Goal: Information Seeking & Learning: Learn about a topic

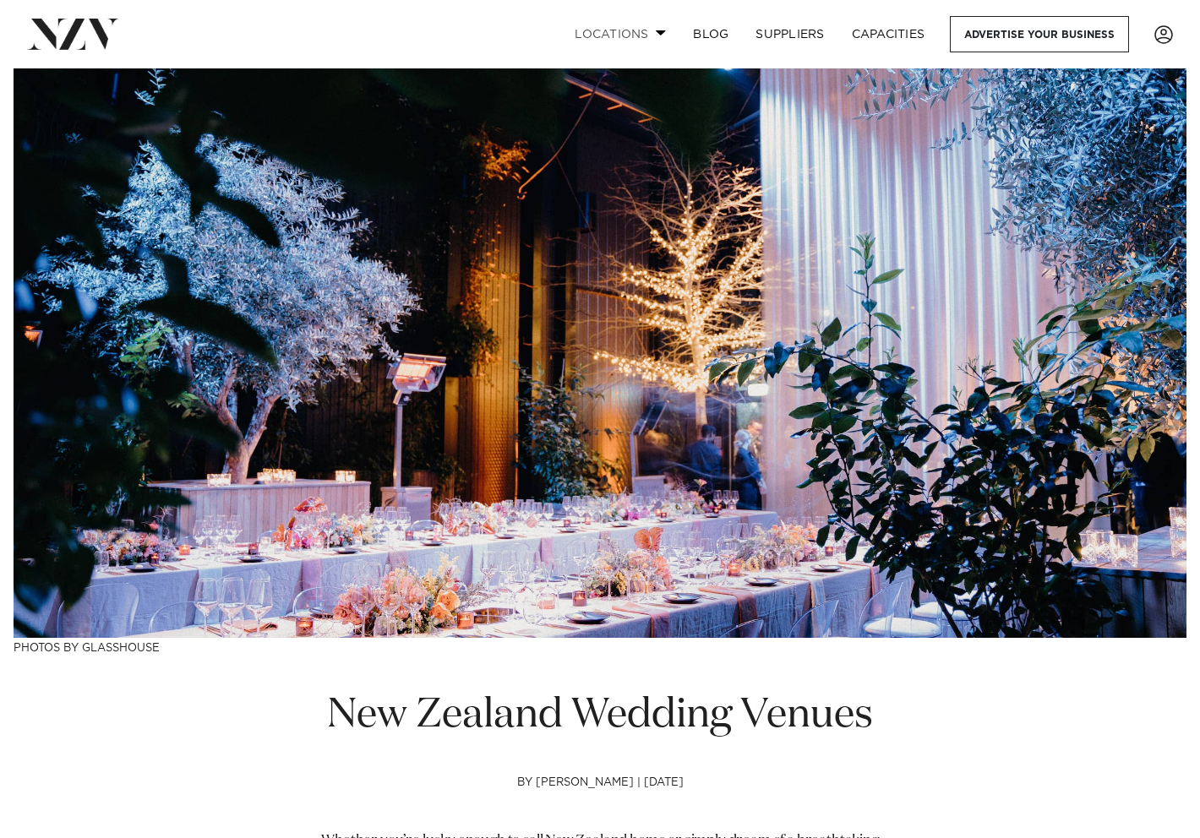
click at [662, 32] on span at bounding box center [661, 33] width 11 height 6
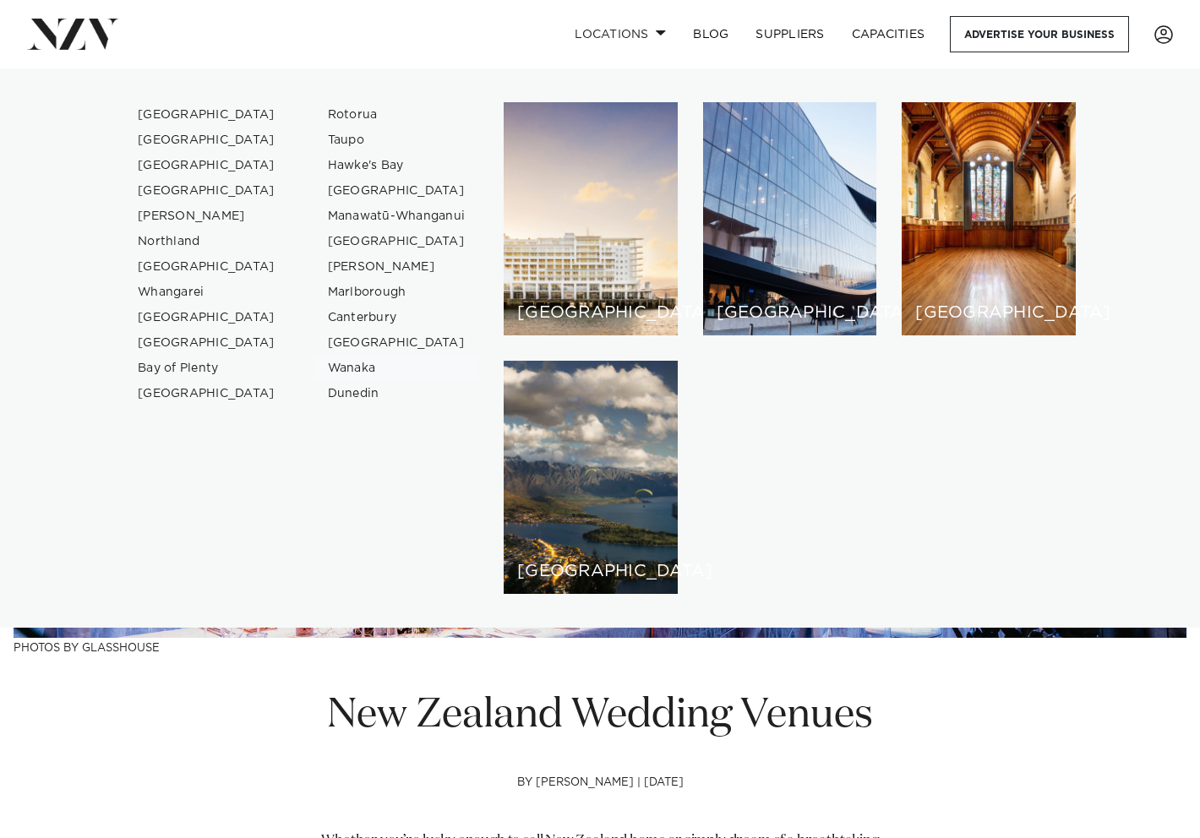
click at [363, 367] on link "Wanaka" at bounding box center [396, 368] width 165 height 25
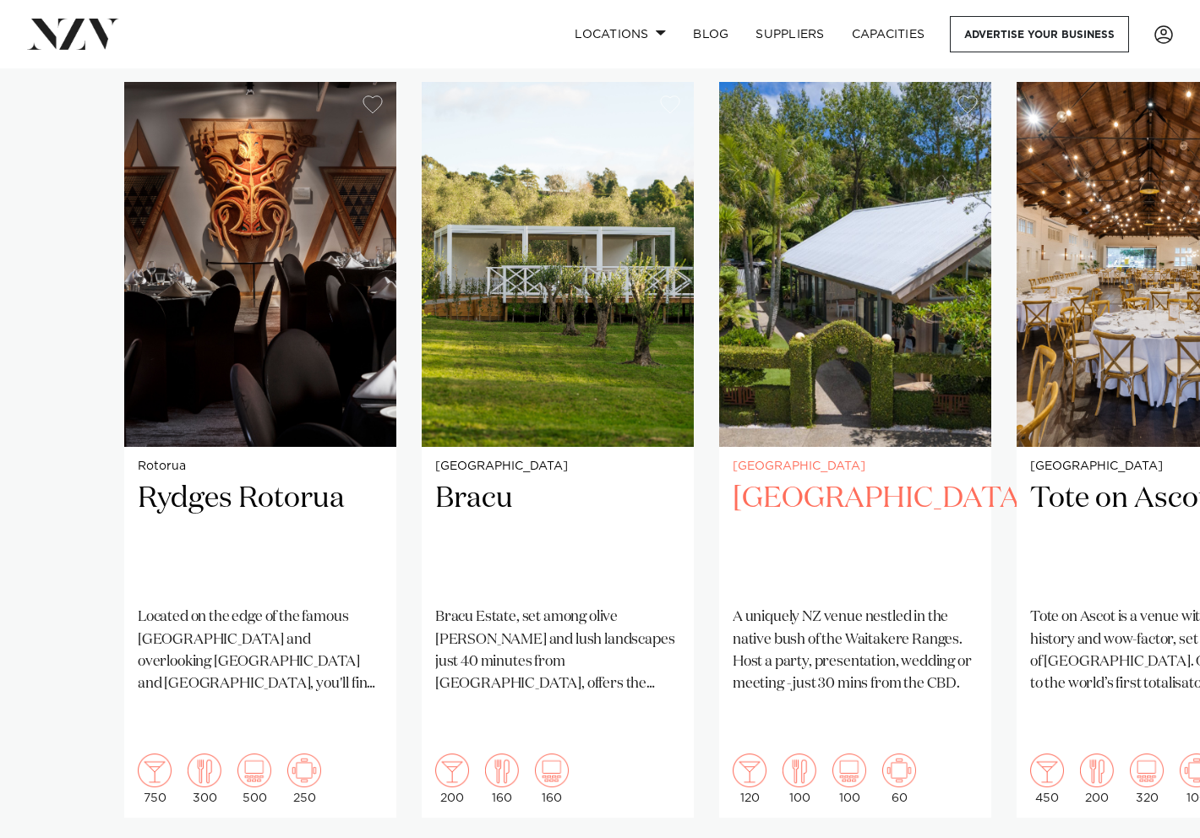
scroll to position [1267, 0]
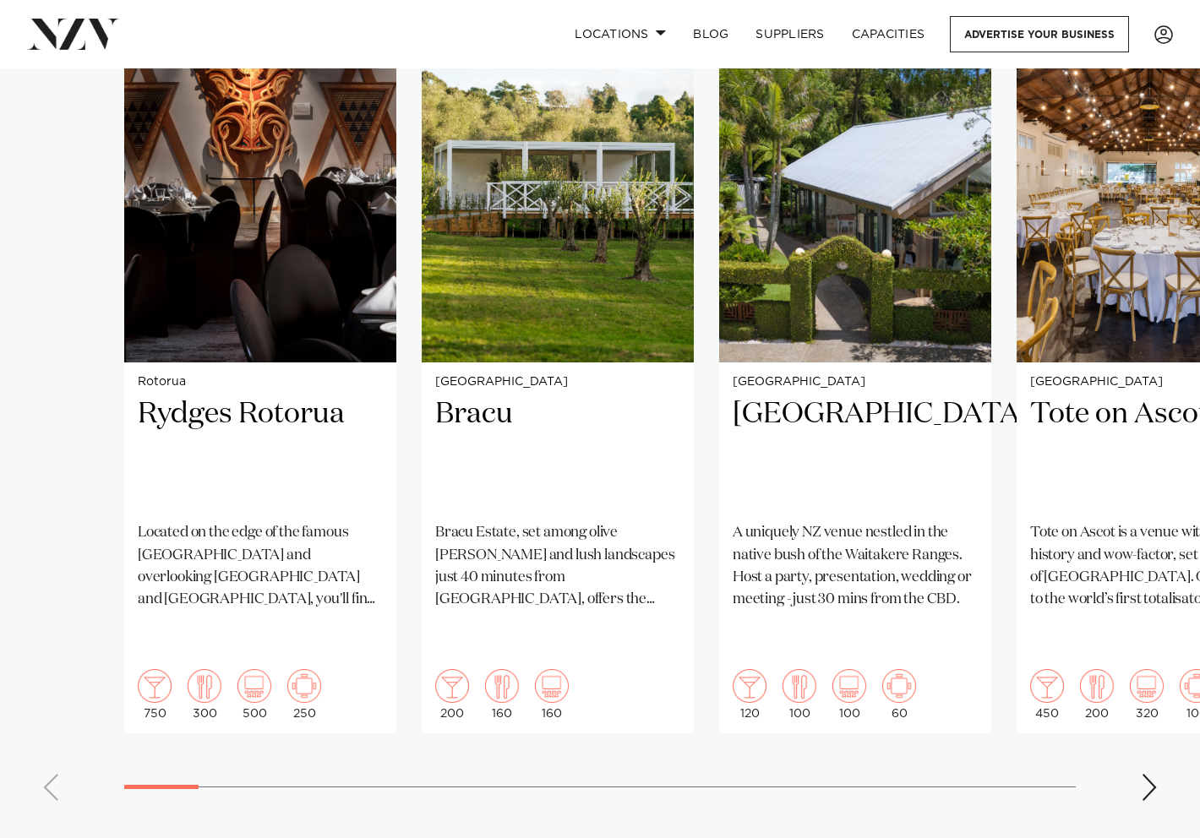
click at [1143, 774] on div "Next slide" at bounding box center [1148, 787] width 17 height 27
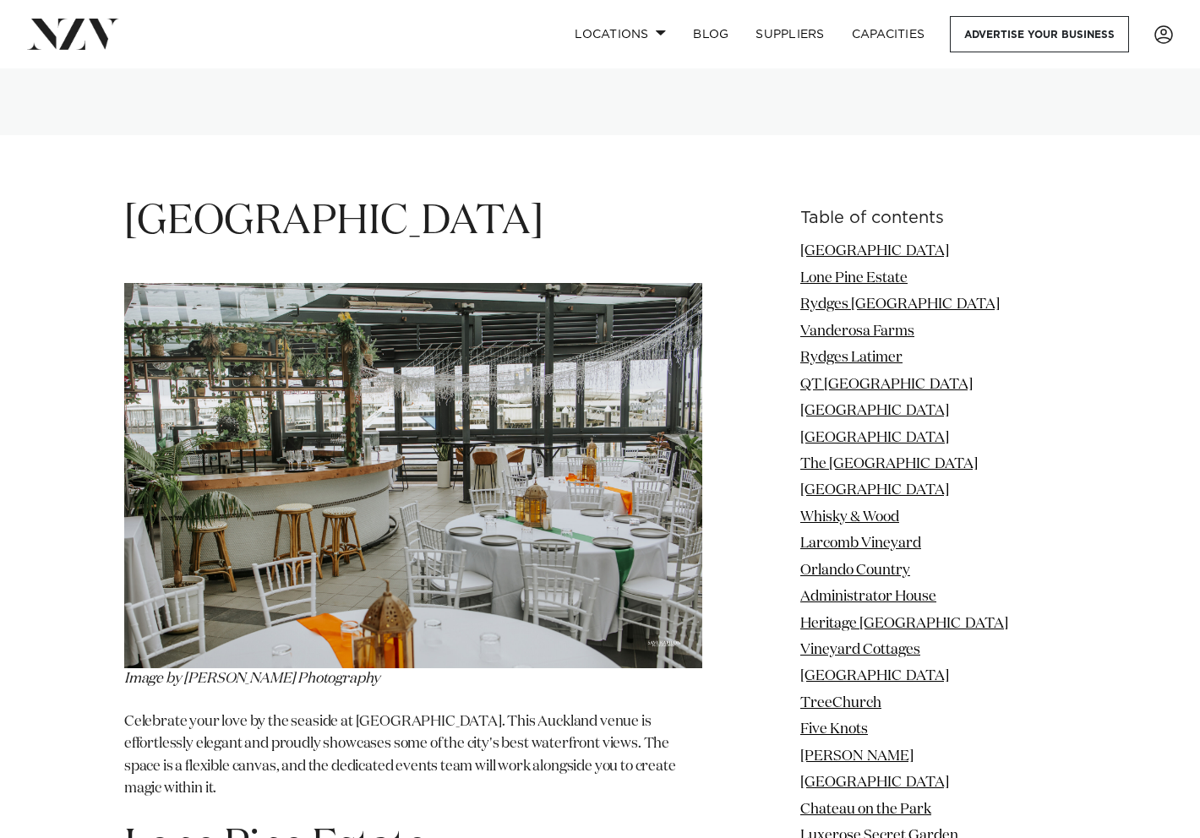
scroll to position [2534, 0]
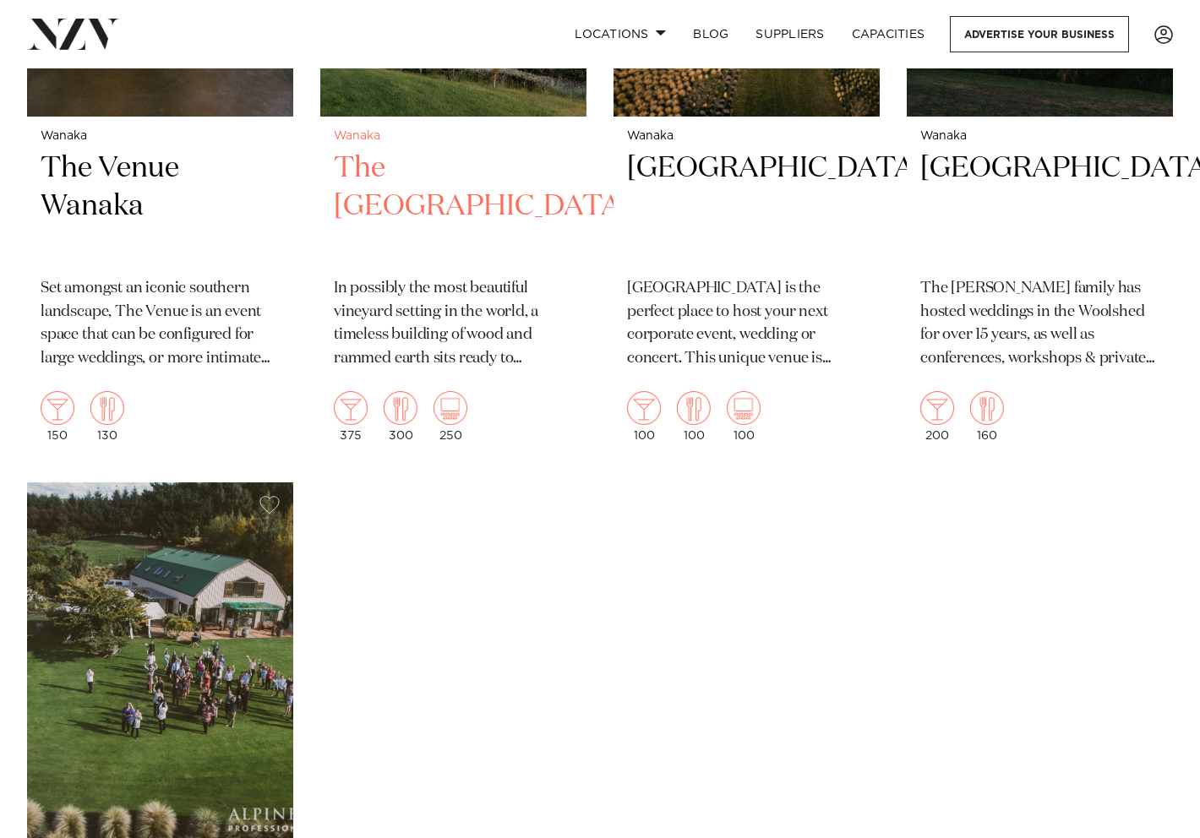
scroll to position [591, 0]
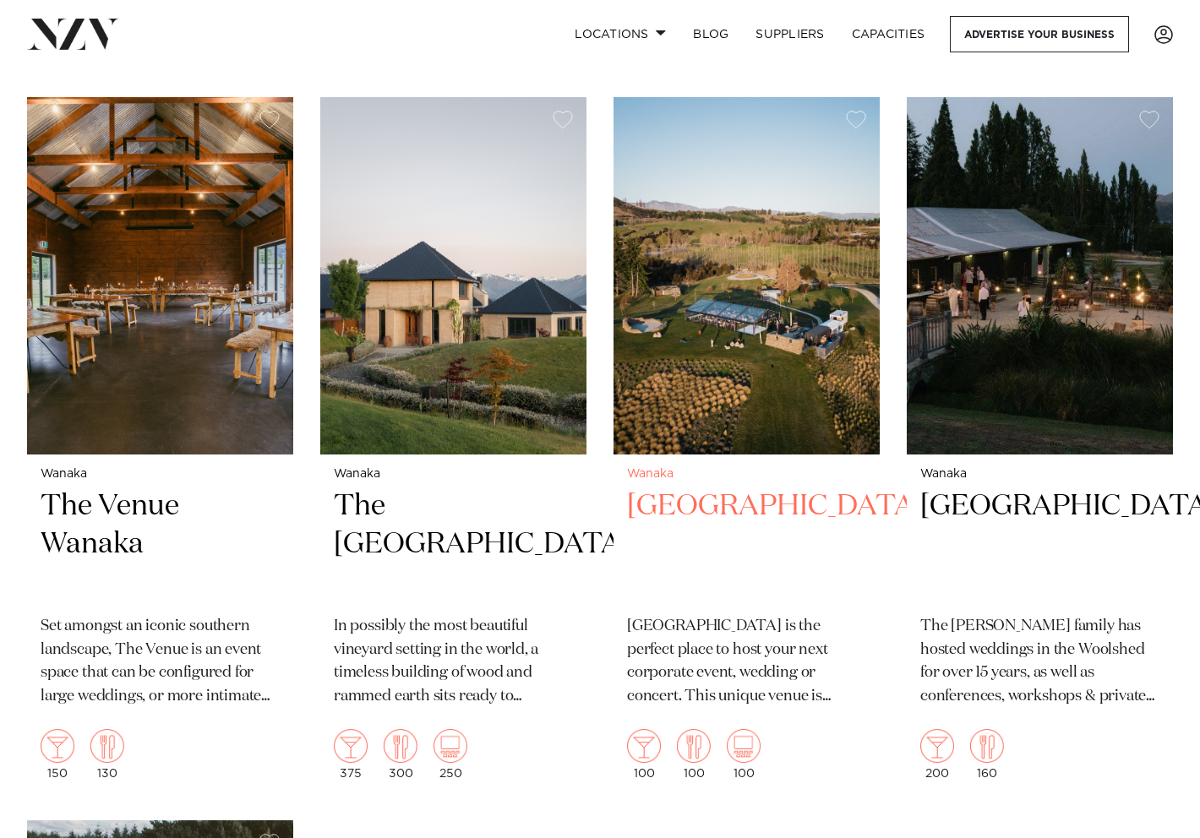
click at [739, 487] on h2 "[GEOGRAPHIC_DATA]" at bounding box center [746, 544] width 239 height 114
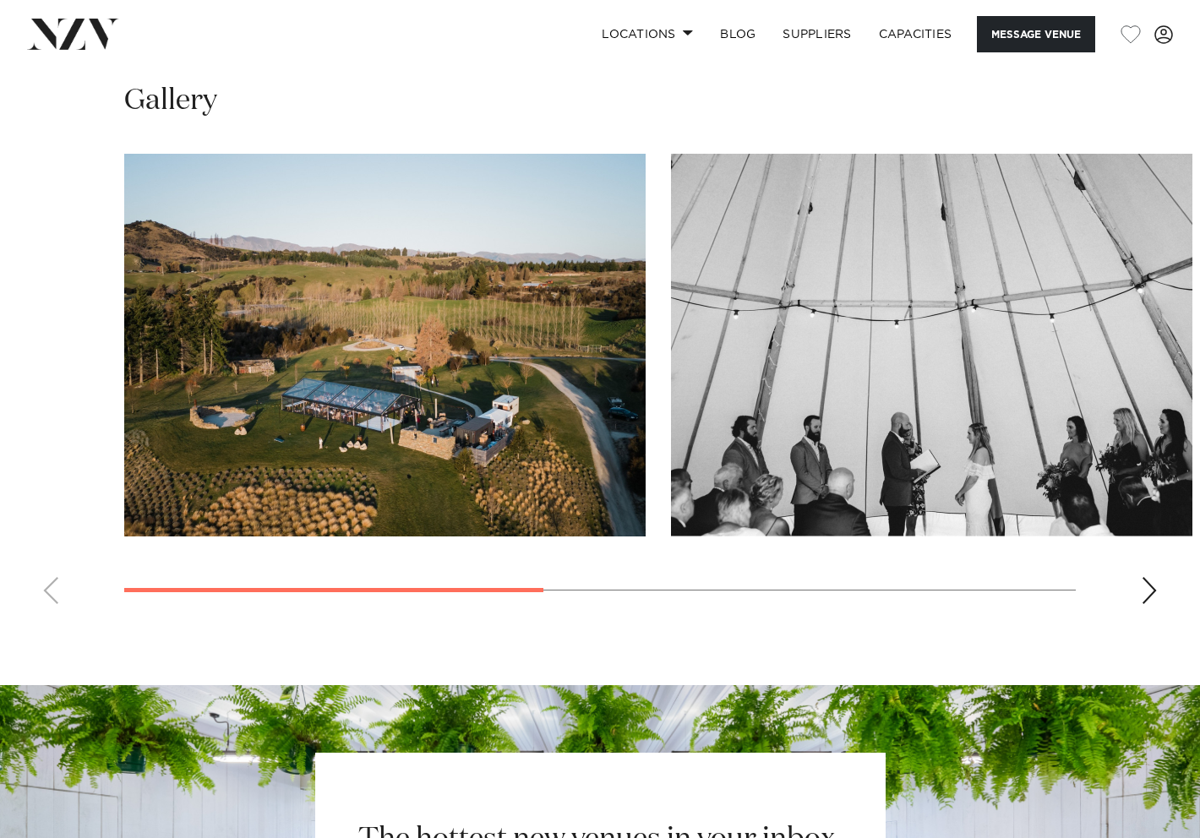
scroll to position [1092, 0]
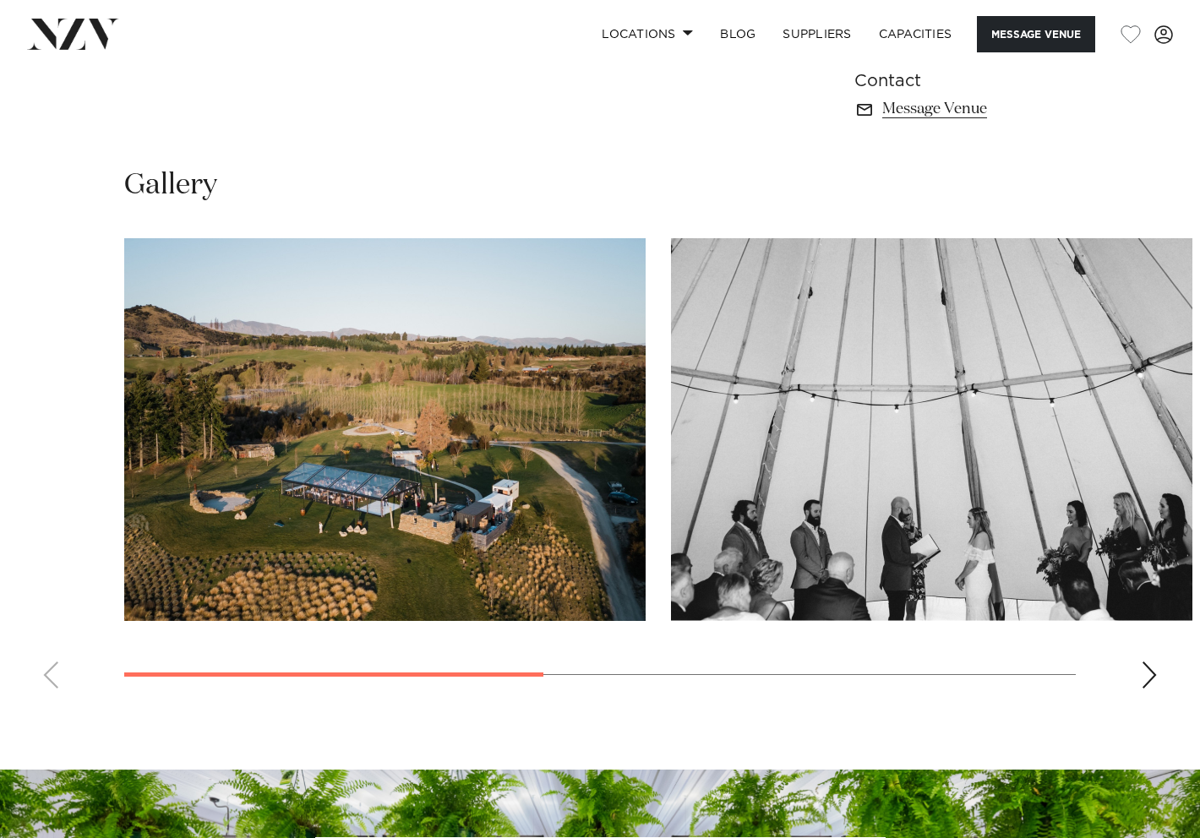
click at [1150, 672] on div "Next slide" at bounding box center [1148, 674] width 17 height 27
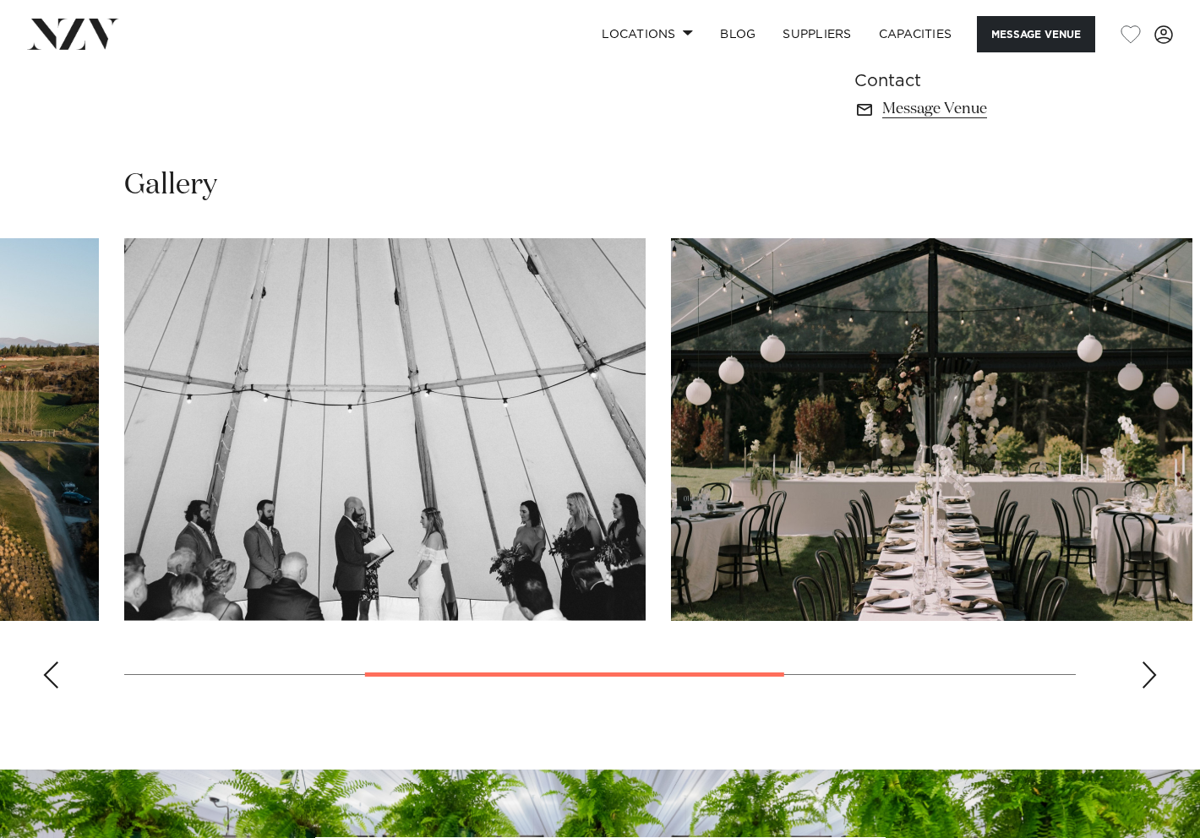
click at [1150, 672] on div "Next slide" at bounding box center [1148, 674] width 17 height 27
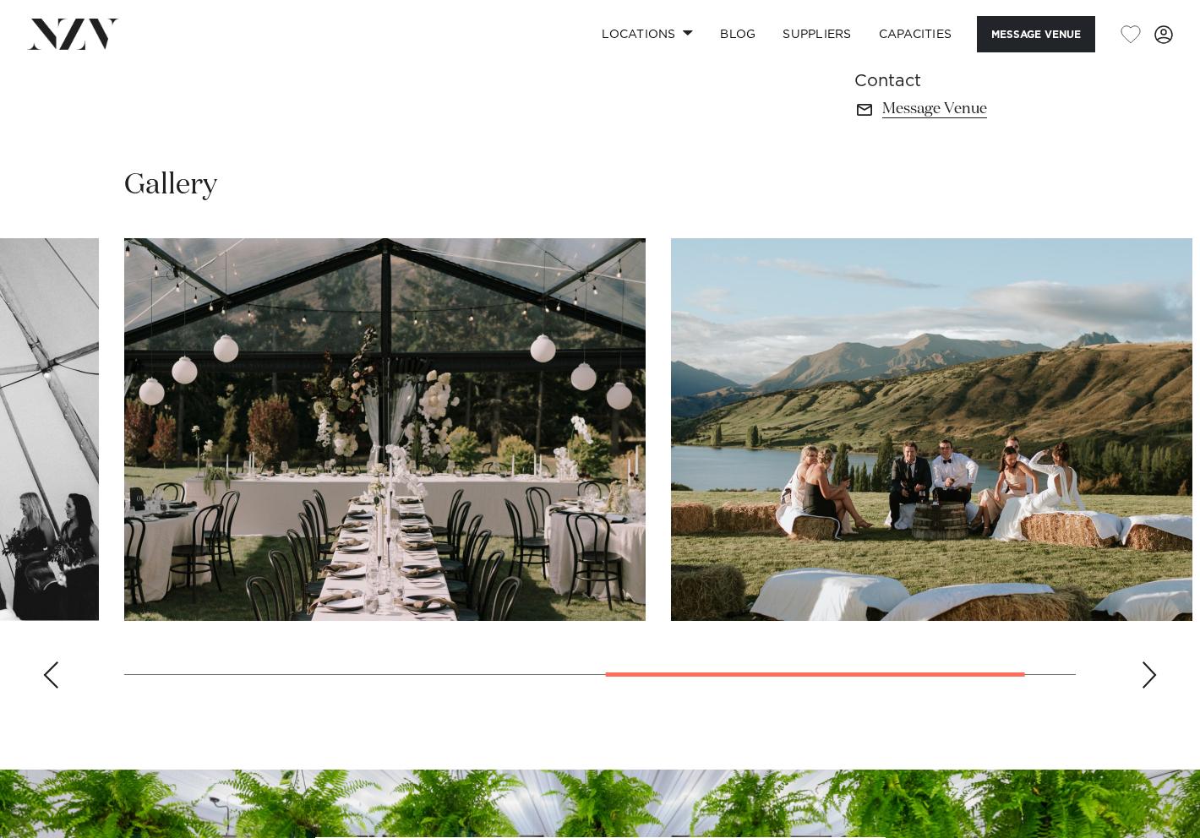
click at [1150, 672] on div "Next slide" at bounding box center [1148, 674] width 17 height 27
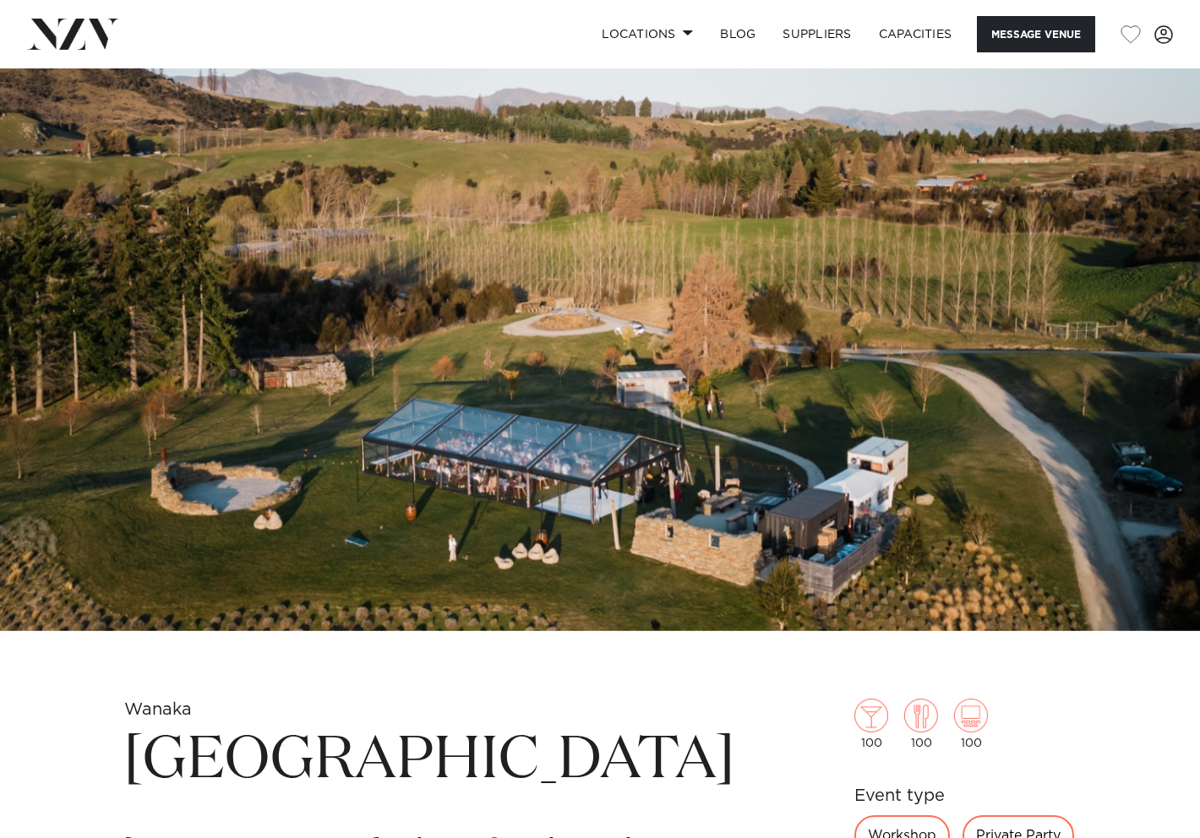
scroll to position [253, 0]
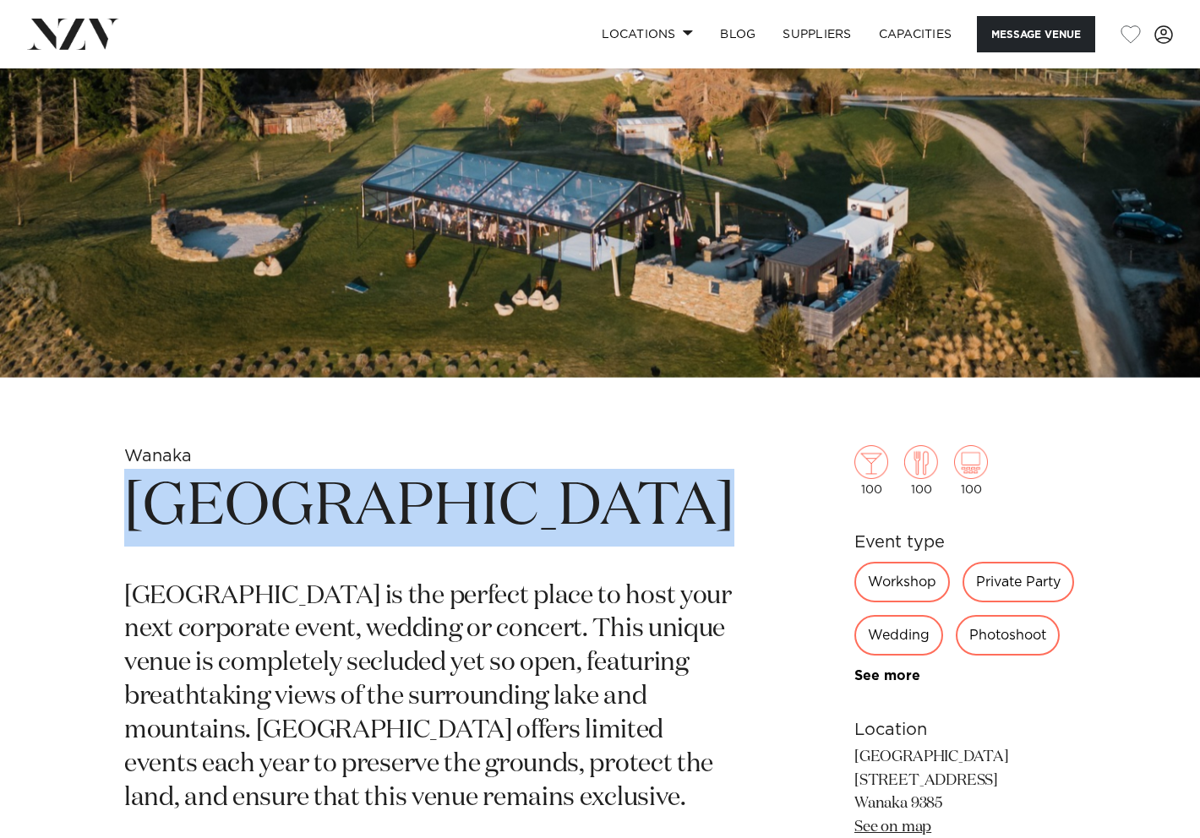
drag, startPoint x: 124, startPoint y: 505, endPoint x: 638, endPoint y: 518, distance: 513.8
click at [638, 518] on h1 "Dublin Bay Wanaka" at bounding box center [429, 508] width 610 height 78
copy h1 "Dublin Bay Wanaka"
